Goal: Entertainment & Leisure: Consume media (video, audio)

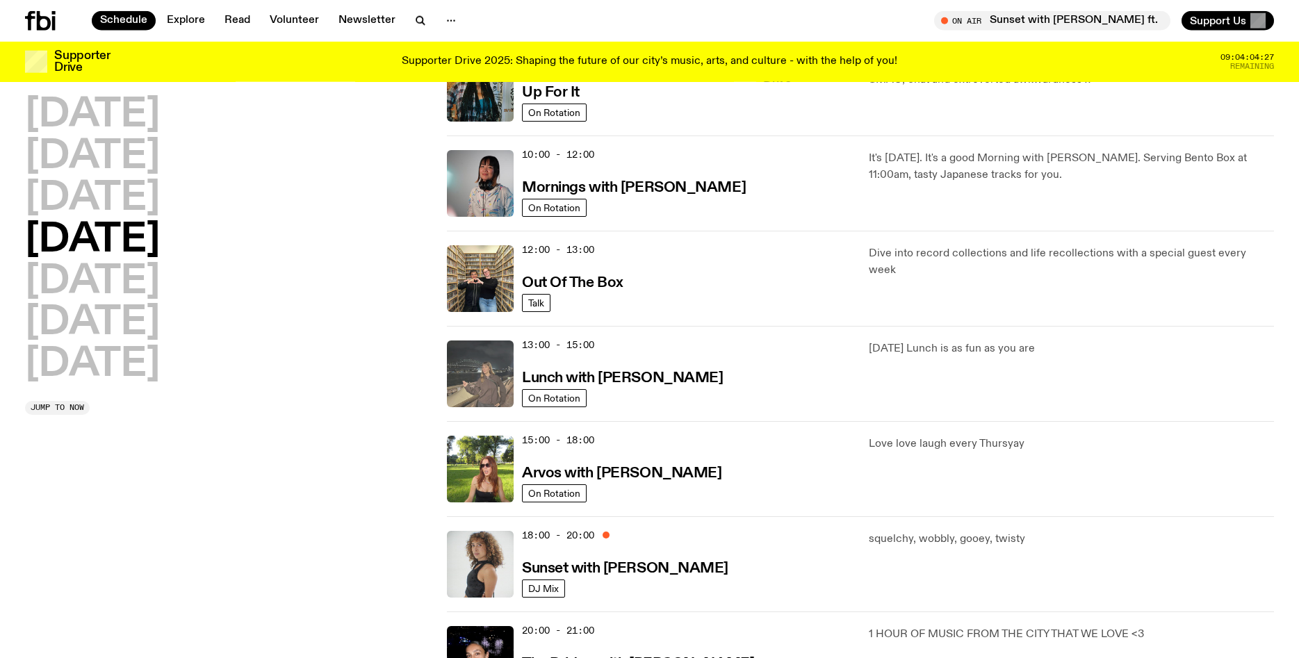
scroll to position [230, 0]
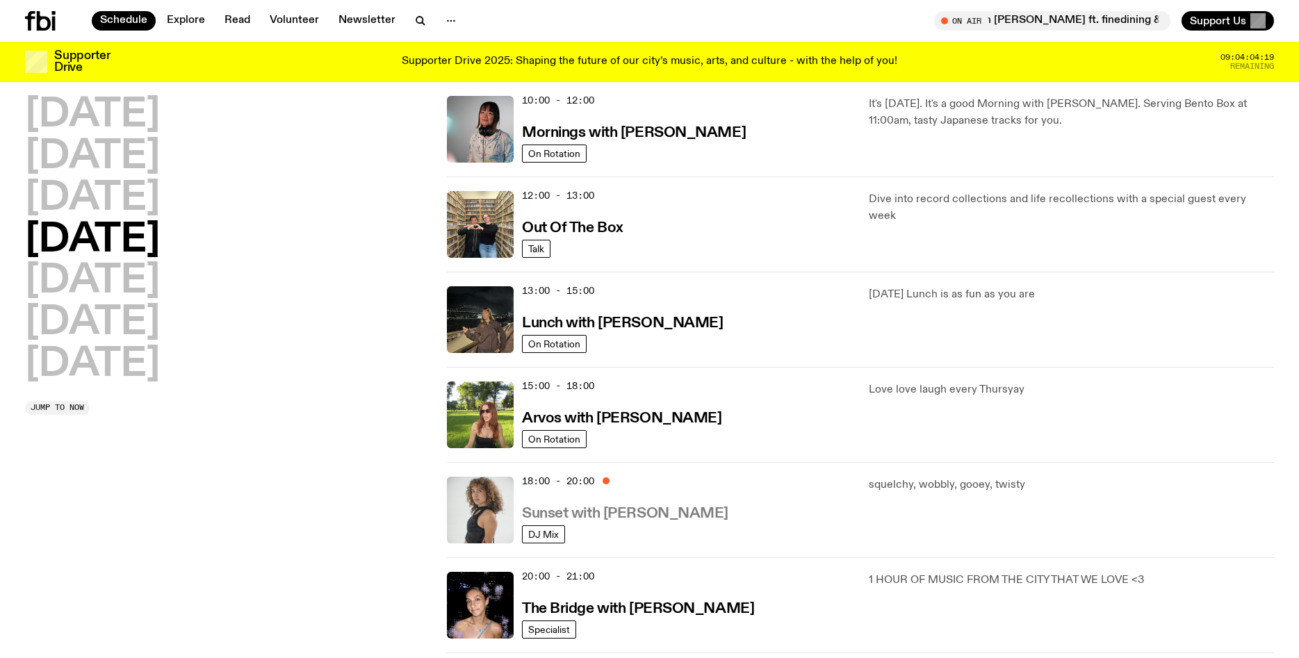
click at [548, 507] on h3 "Sunset with [PERSON_NAME]" at bounding box center [625, 514] width 206 height 15
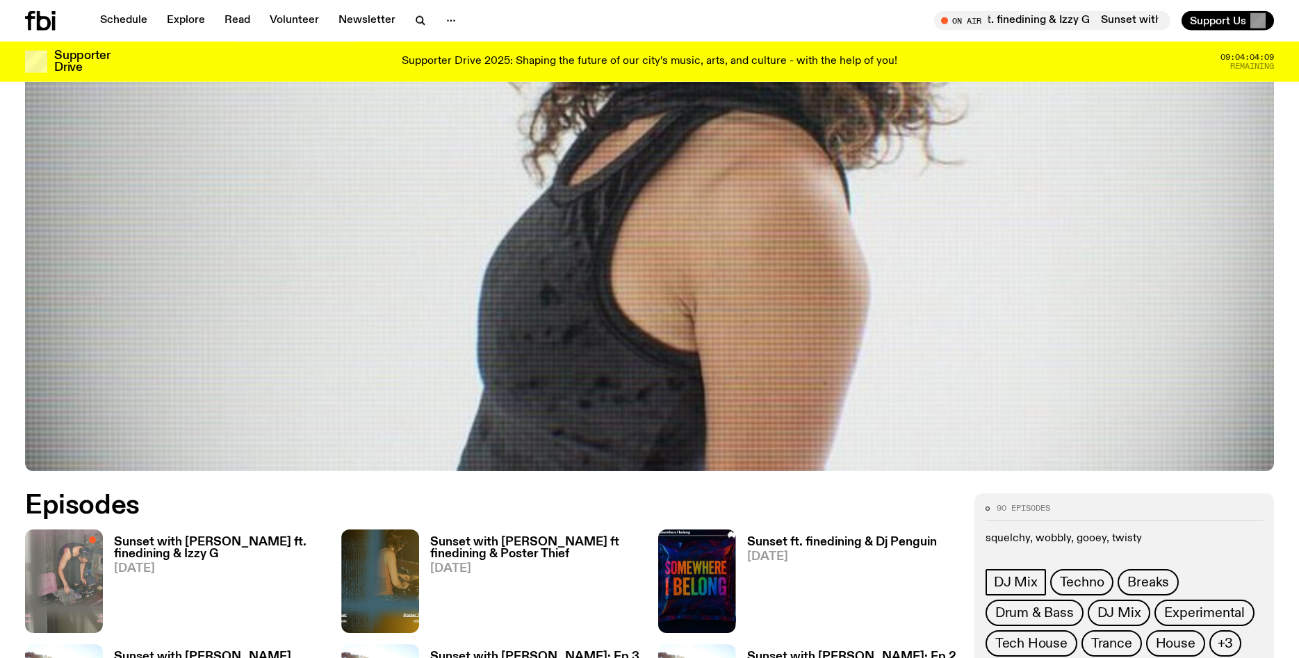
scroll to position [473, 0]
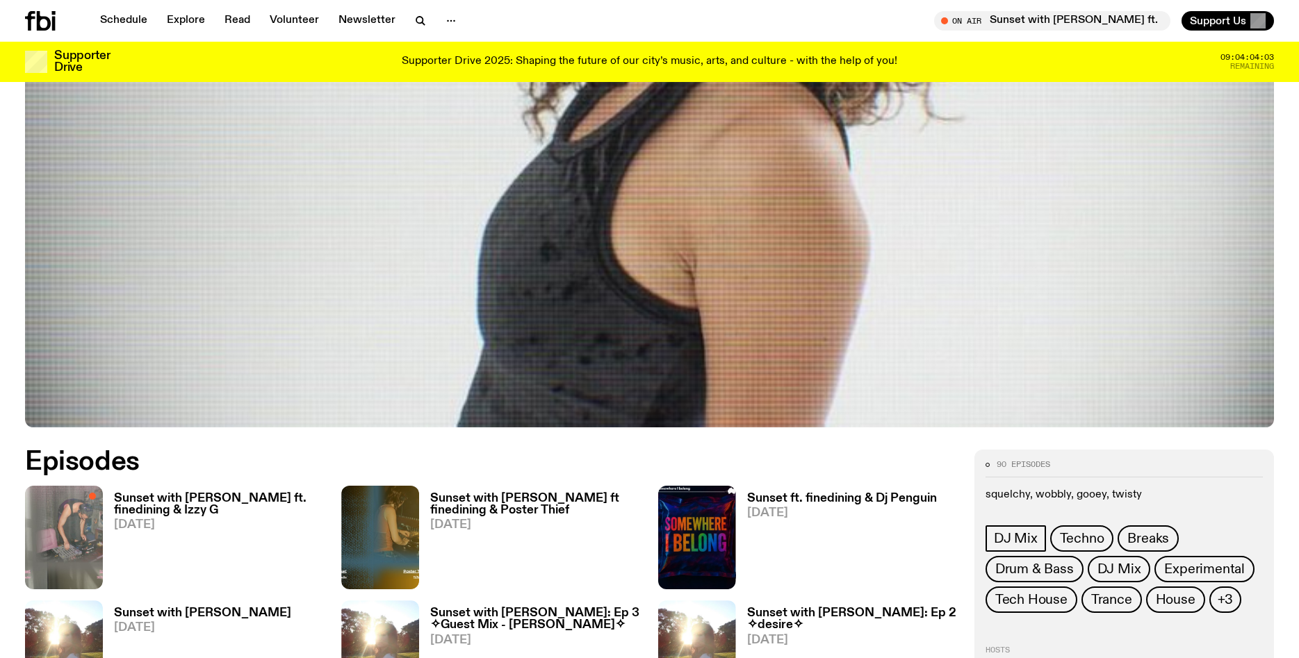
click at [177, 500] on h3 "Sunset with [PERSON_NAME] ft. finedining & Izzy G" at bounding box center [219, 505] width 211 height 24
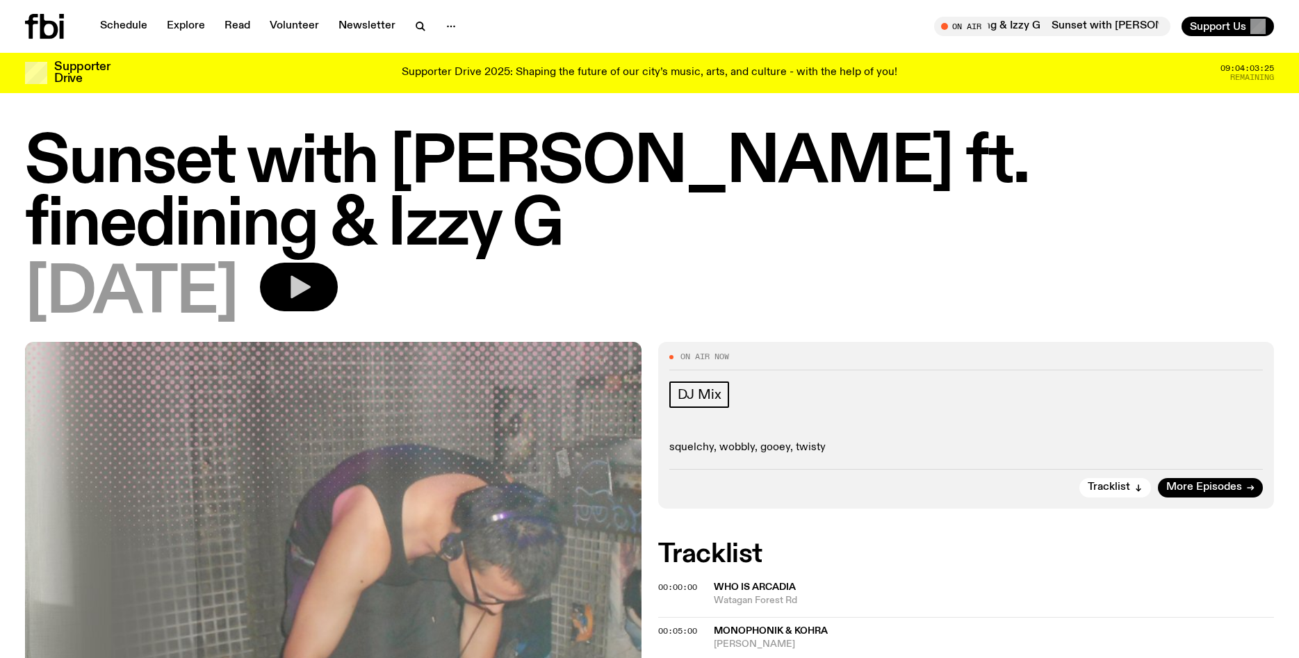
click at [311, 276] on icon "button" at bounding box center [301, 287] width 20 height 23
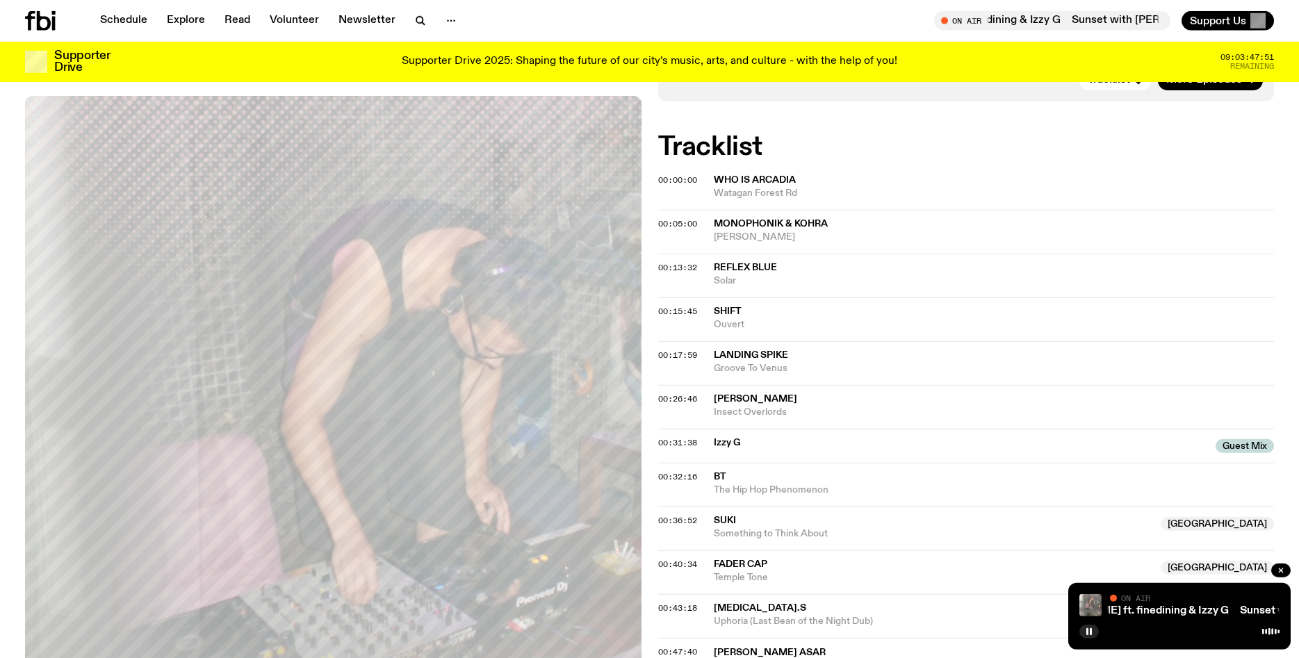
scroll to position [355, 0]
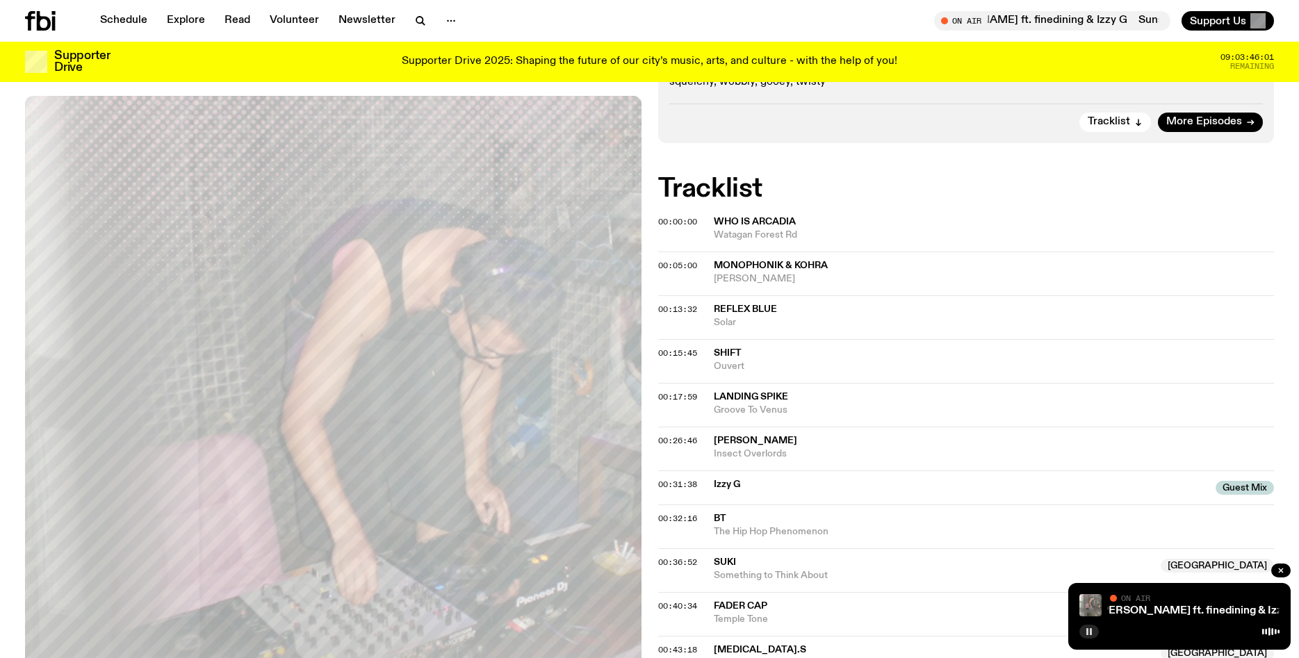
click at [1090, 628] on icon "button" at bounding box center [1089, 632] width 8 height 8
click at [1090, 628] on button "button" at bounding box center [1089, 632] width 19 height 14
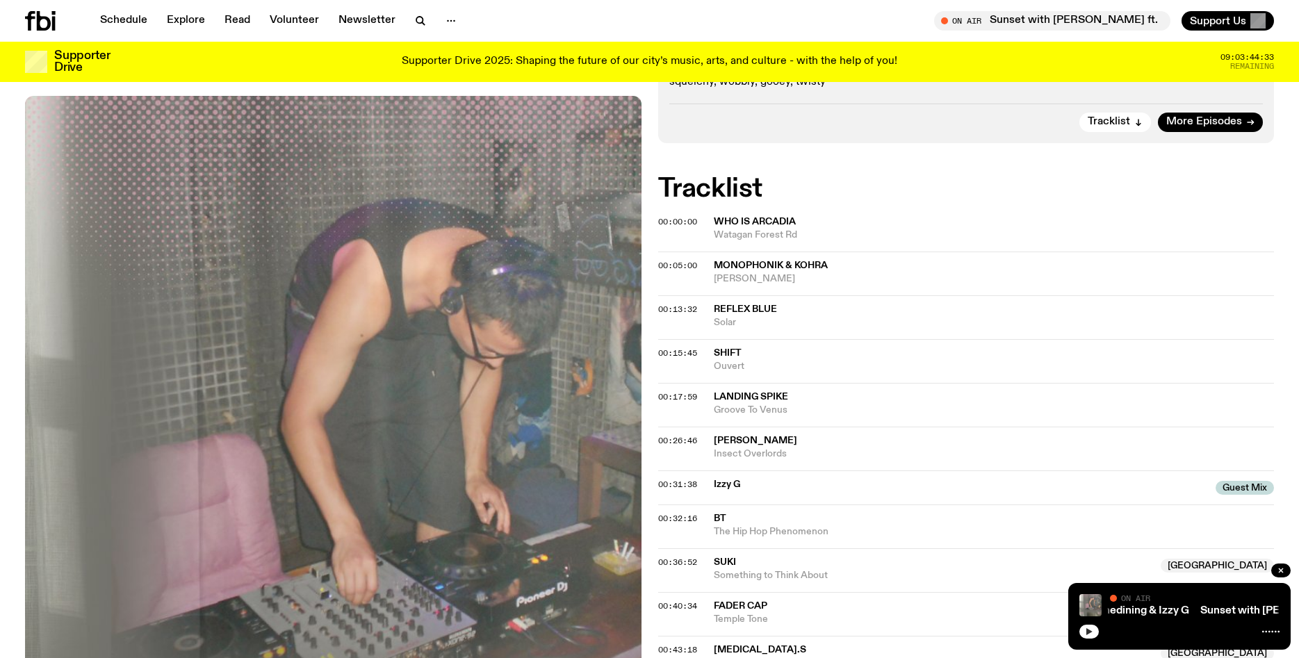
scroll to position [0, 0]
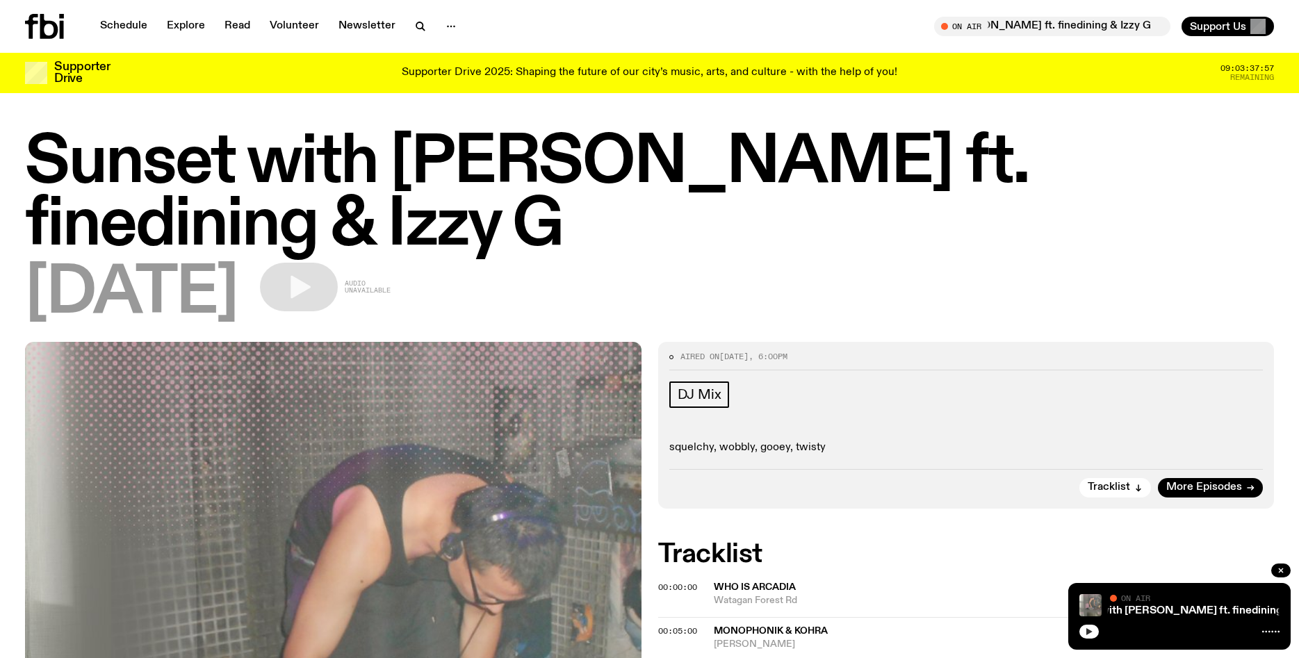
click at [729, 594] on span "Watagan Forest Rd" at bounding box center [994, 600] width 561 height 13
click at [1082, 631] on button "button" at bounding box center [1089, 632] width 19 height 14
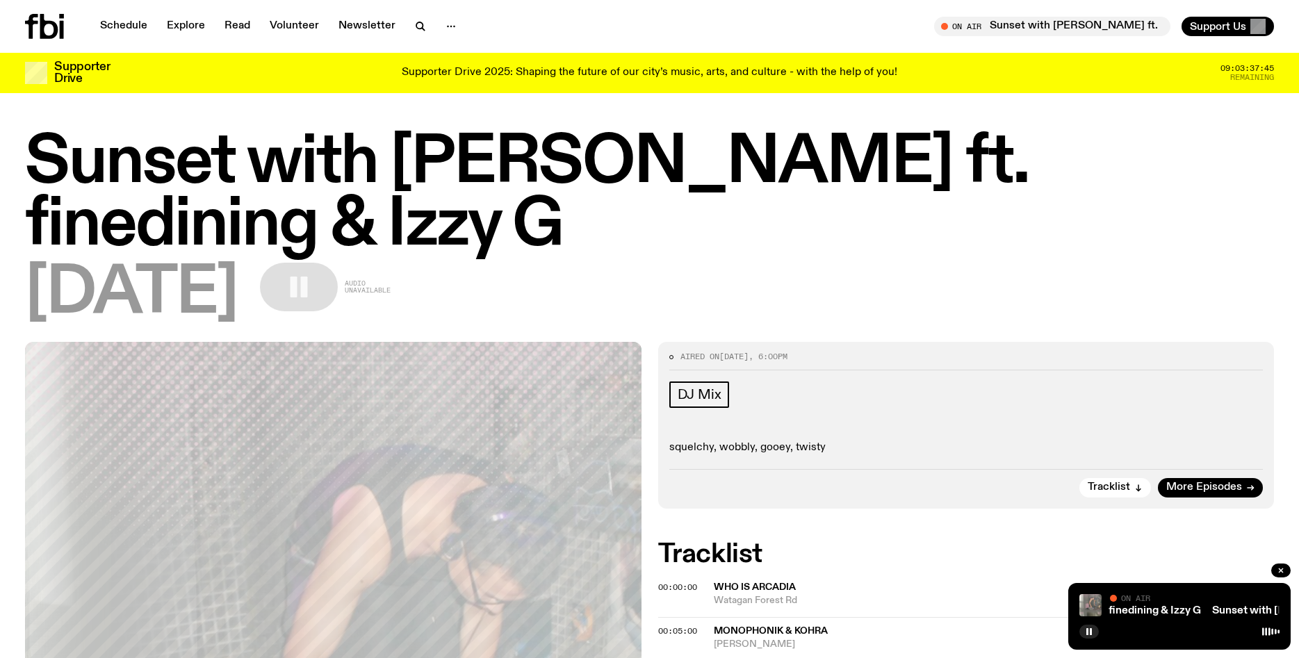
click at [791, 626] on span "Monophonik & Kohra" at bounding box center [771, 631] width 114 height 10
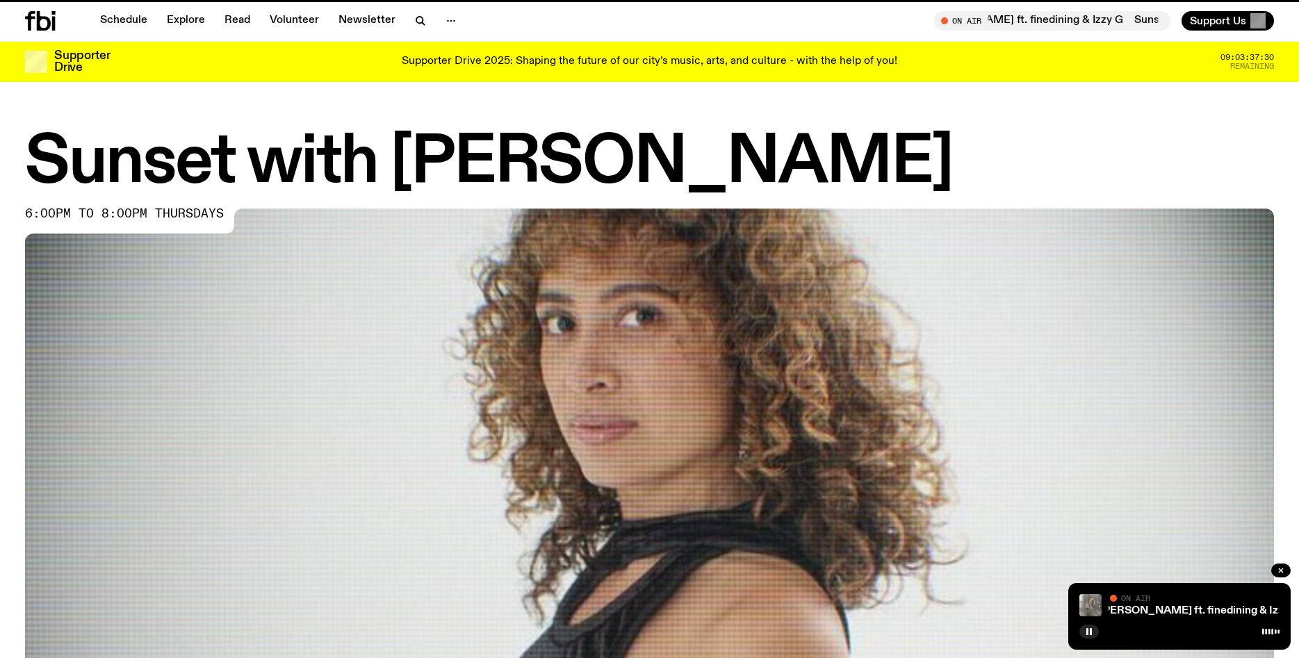
scroll to position [473, 0]
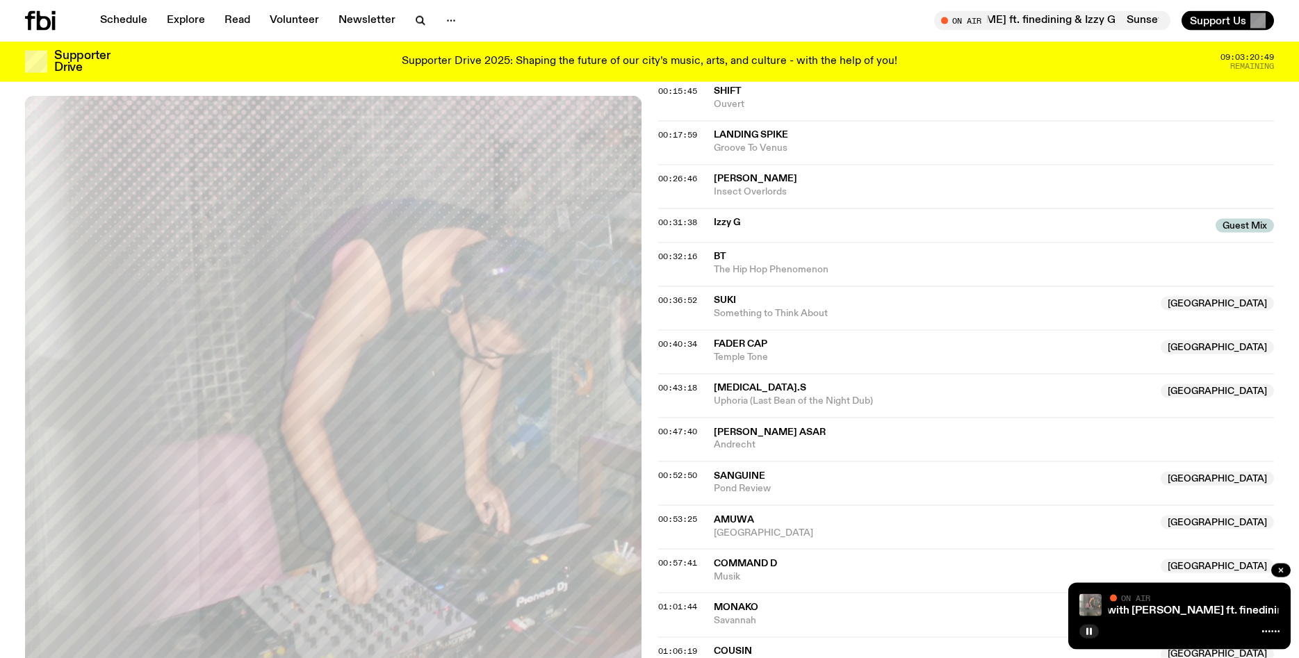
scroll to position [591, 0]
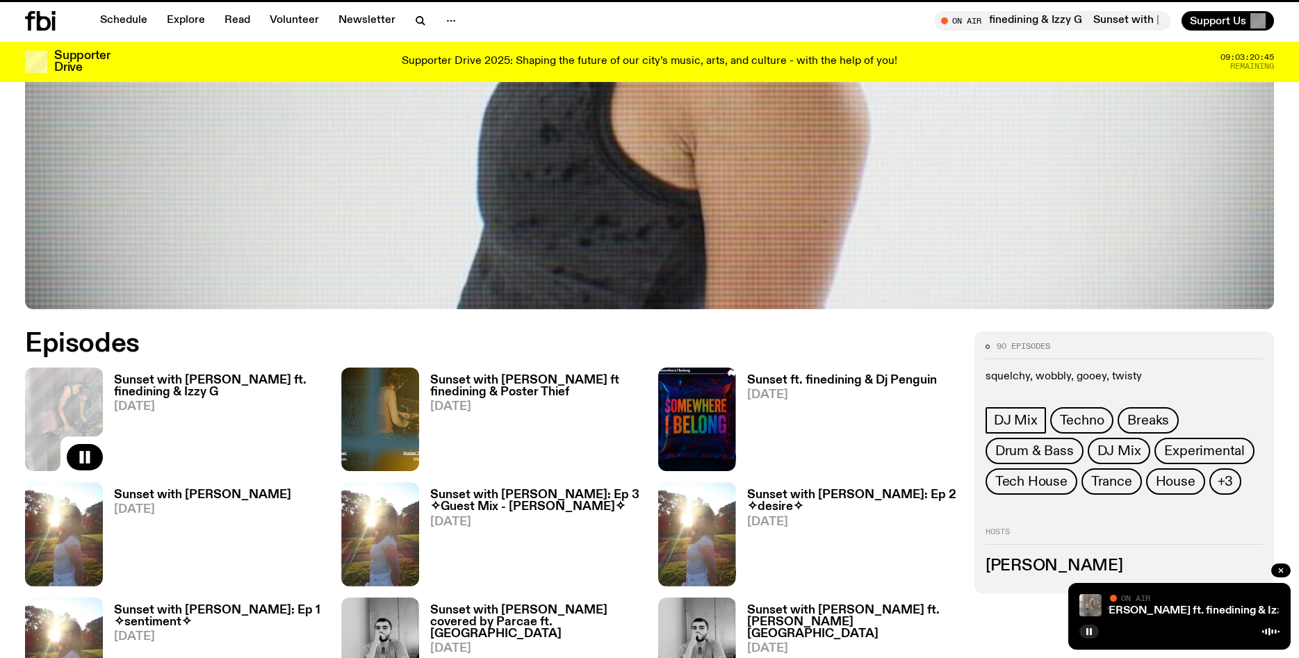
scroll to position [473, 0]
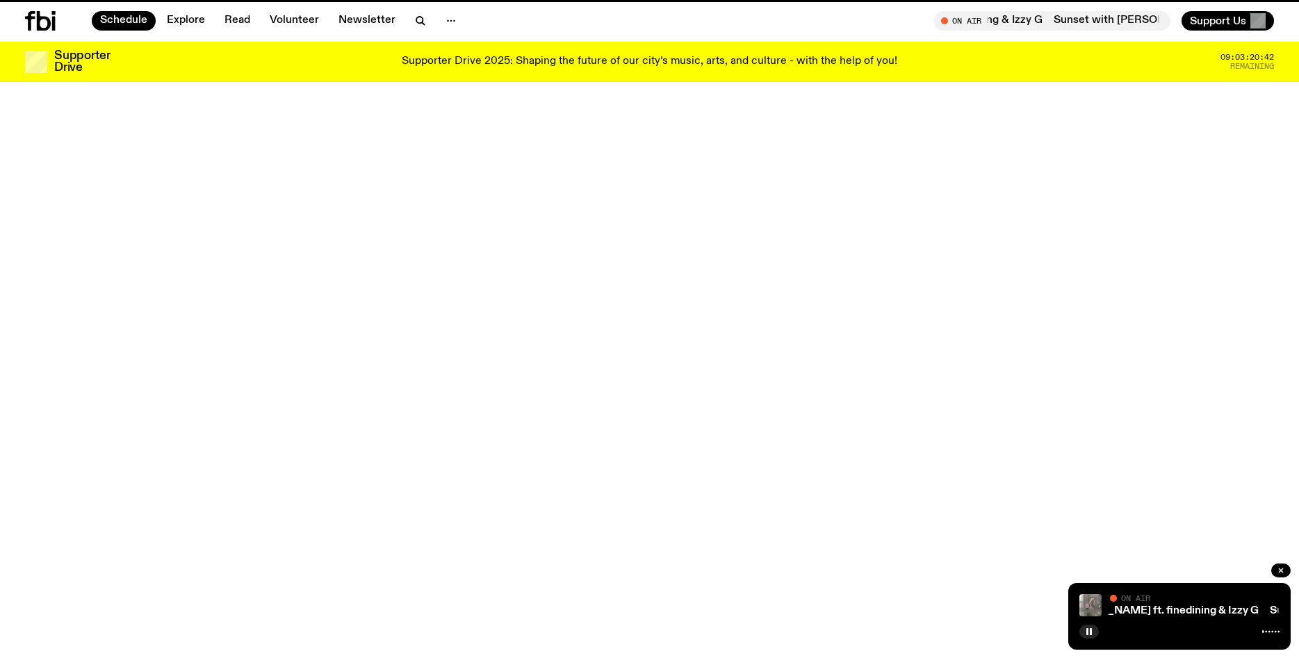
scroll to position [230, 0]
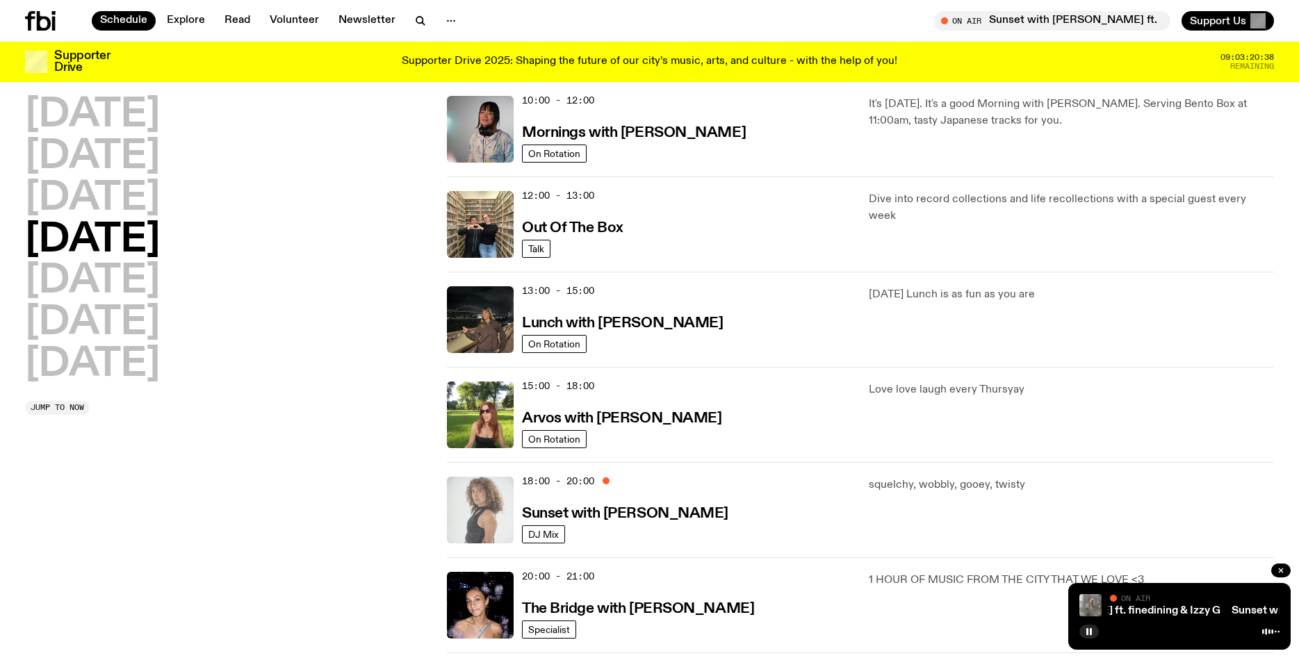
click at [478, 489] on img at bounding box center [480, 510] width 67 height 67
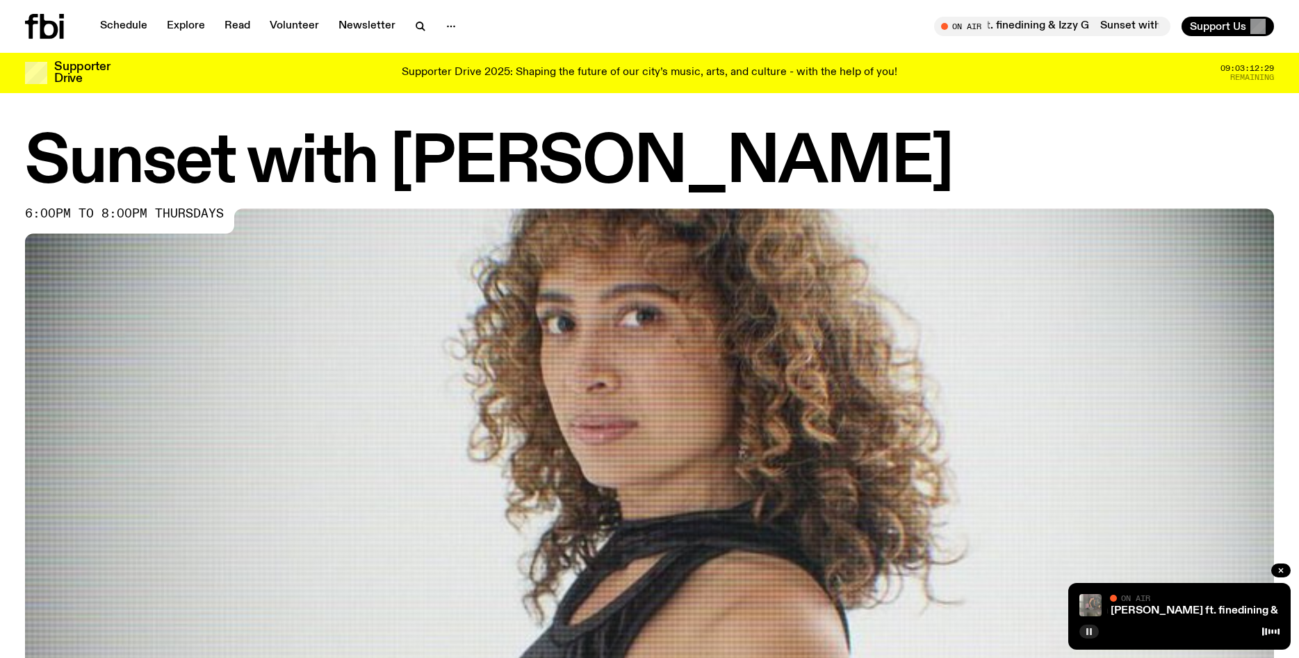
click at [1085, 630] on button "button" at bounding box center [1089, 632] width 19 height 14
